Goal: Book appointment/travel/reservation

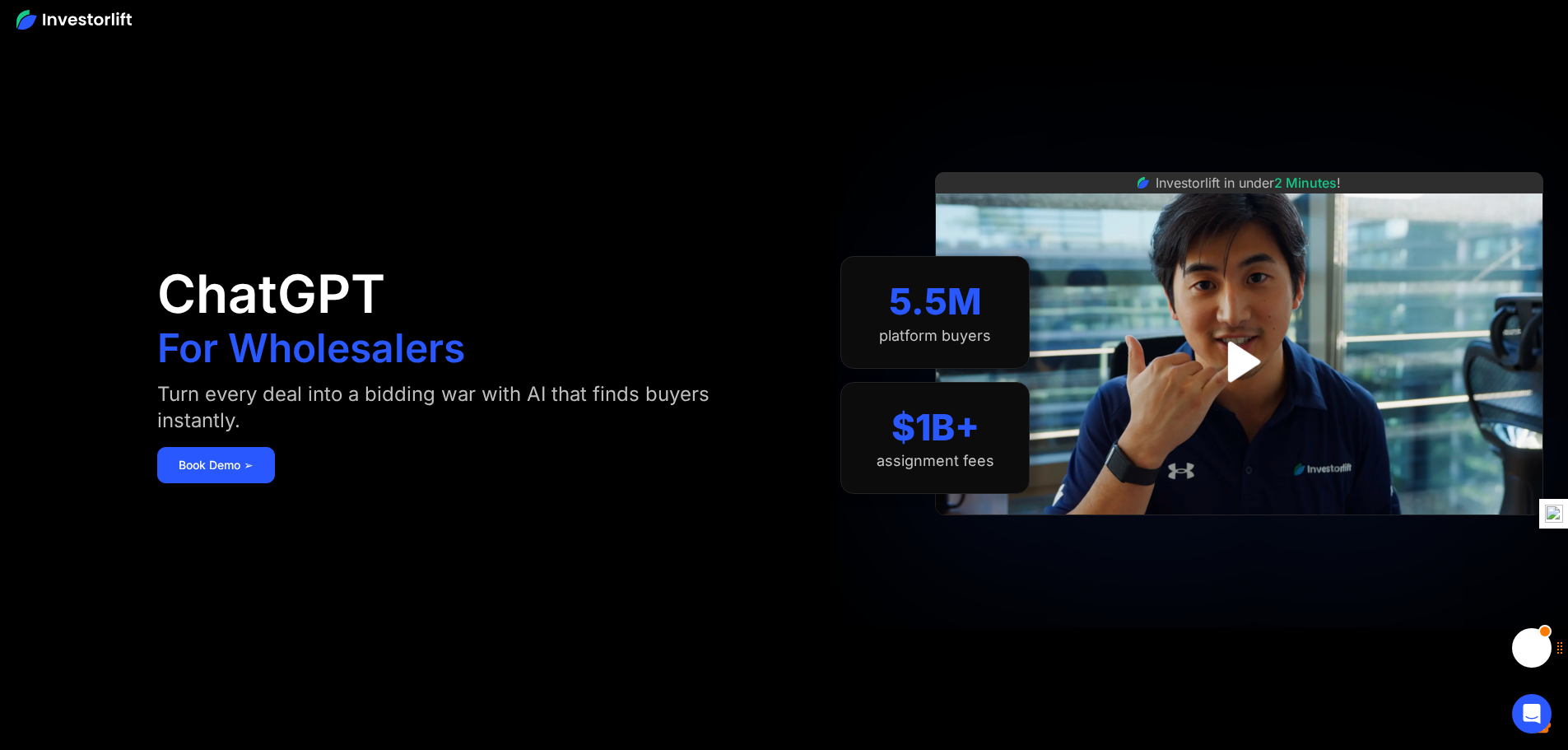
click at [101, 14] on img at bounding box center [74, 20] width 115 height 20
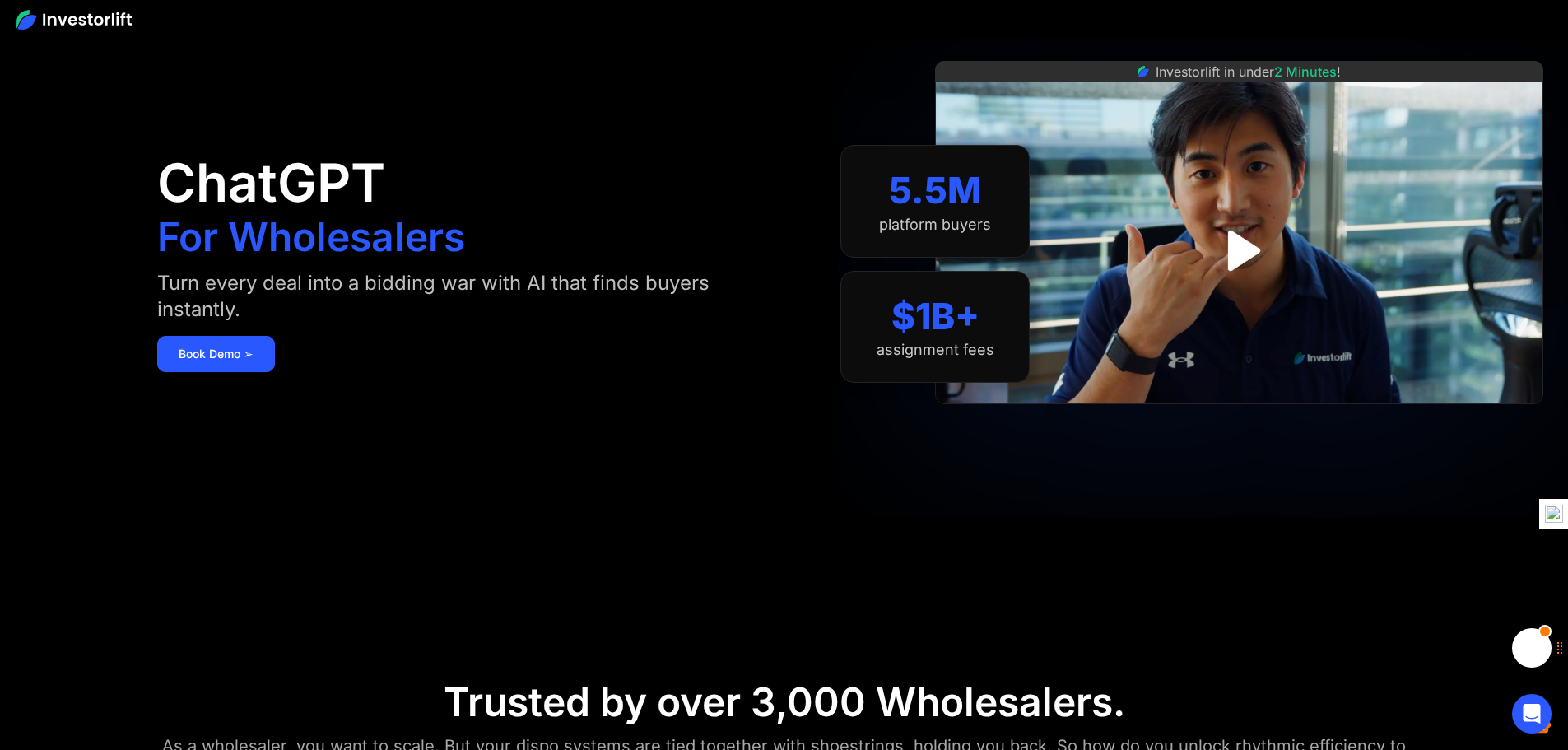
scroll to position [82, 0]
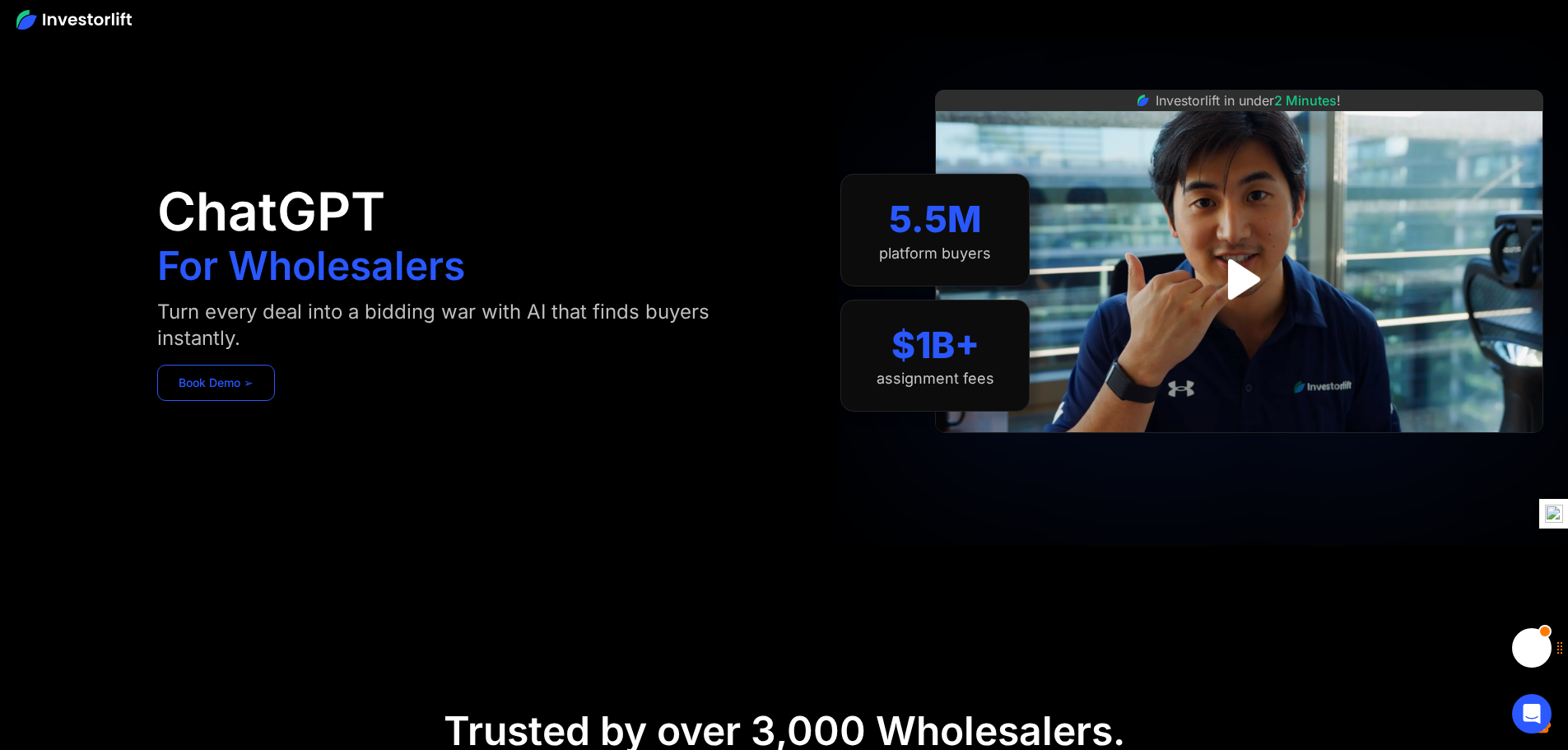
click at [275, 392] on link "Book Demo ➢" at bounding box center [216, 382] width 118 height 36
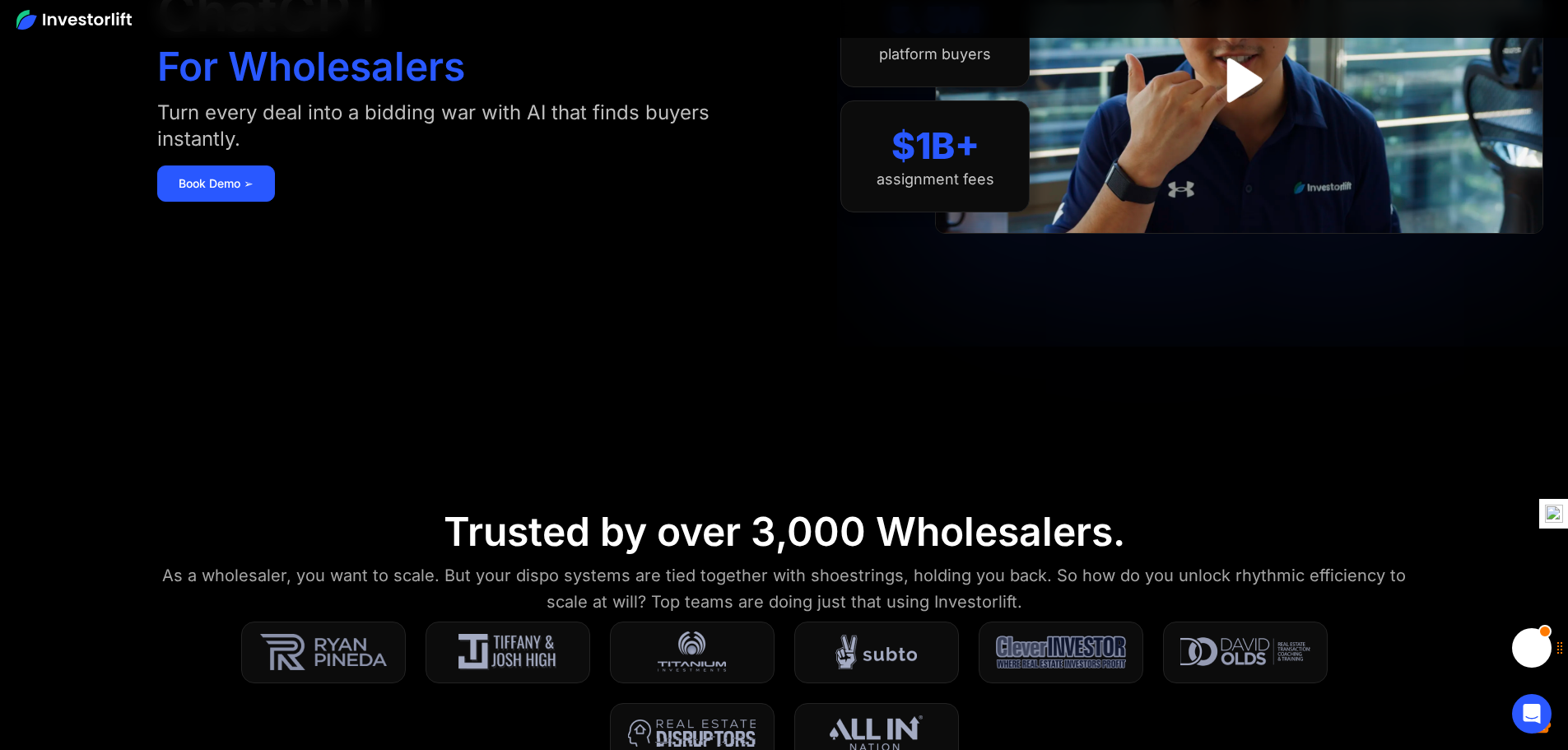
scroll to position [329, 0]
